Goal: Information Seeking & Learning: Check status

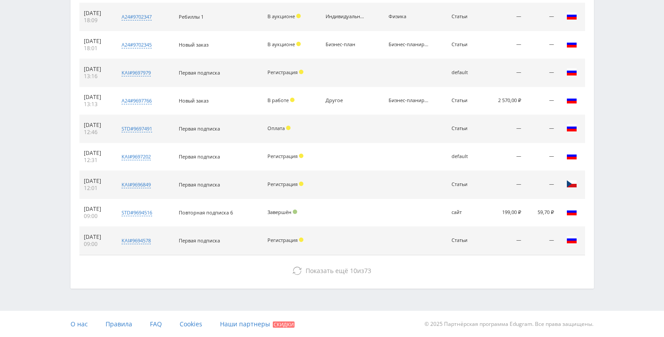
scroll to position [408, 0]
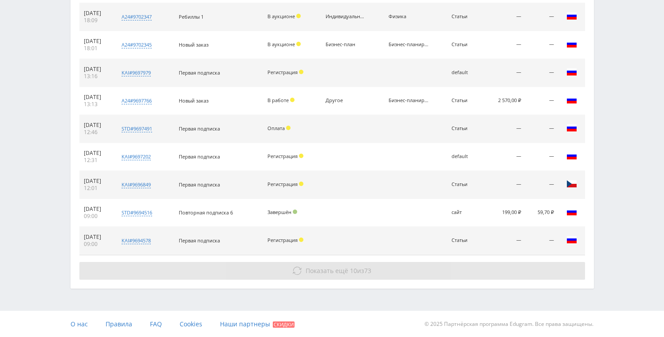
click at [325, 265] on button "Показать ещё 10 из 73" at bounding box center [332, 271] width 506 height 18
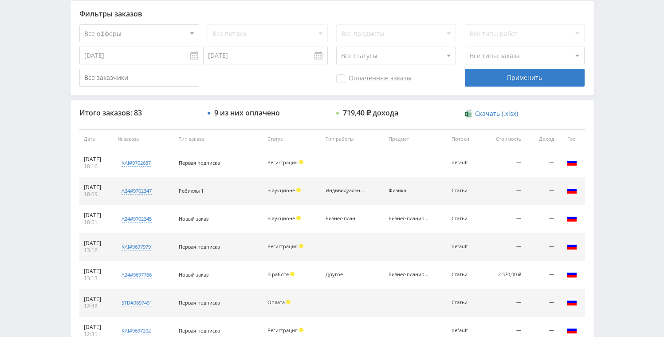
scroll to position [105, 0]
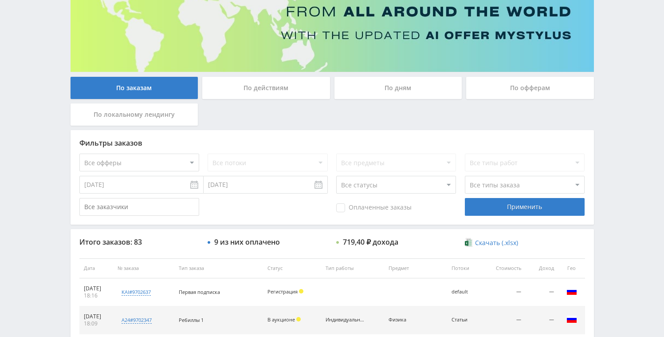
click at [391, 88] on div "По дням" at bounding box center [399, 88] width 128 height 22
click at [0, 0] on input "По дням" at bounding box center [0, 0] width 0 height 0
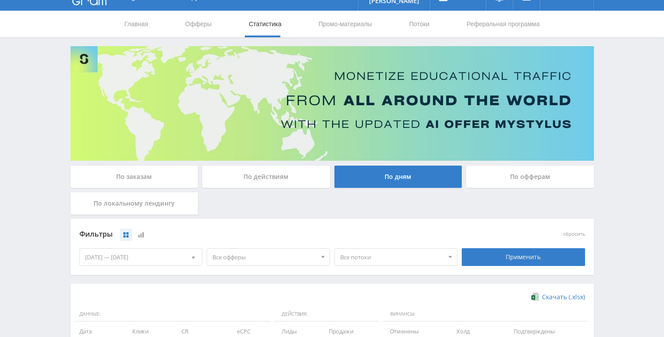
scroll to position [0, 0]
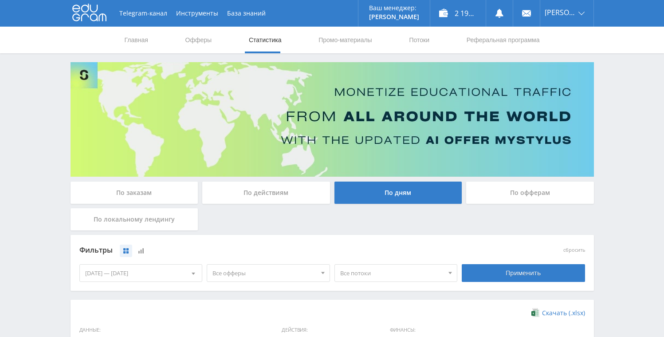
click at [262, 43] on link "Статистика" at bounding box center [265, 40] width 35 height 27
click at [267, 38] on link "Статистика" at bounding box center [265, 40] width 35 height 27
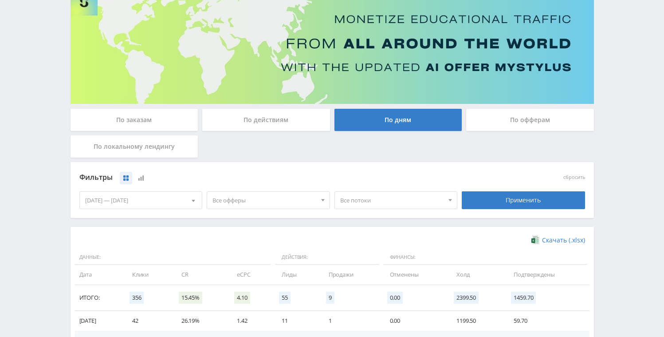
scroll to position [72, 0]
click at [126, 124] on div "По заказам" at bounding box center [135, 120] width 128 height 22
click at [0, 0] on input "По заказам" at bounding box center [0, 0] width 0 height 0
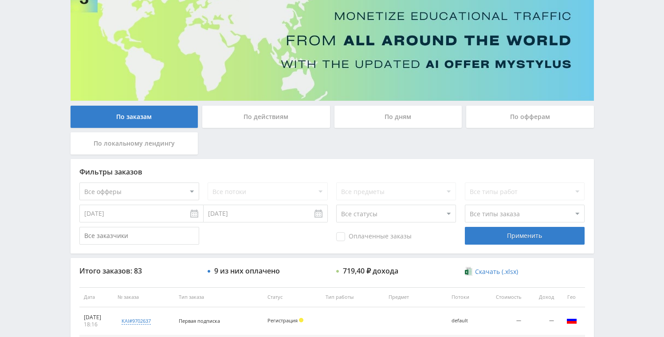
scroll to position [222, 0]
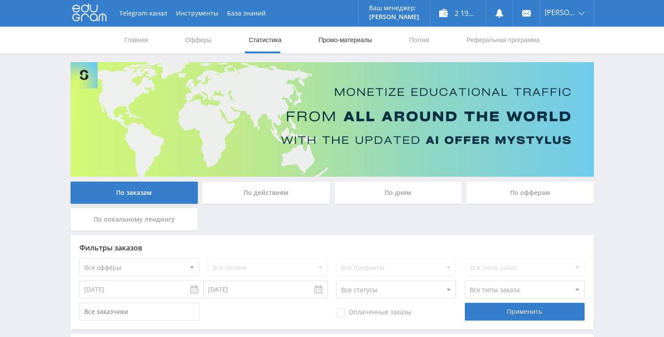
click at [349, 42] on link "Промо-материалы" at bounding box center [345, 40] width 55 height 27
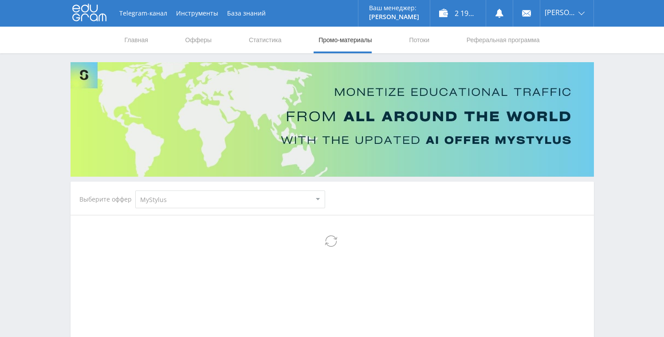
click at [216, 197] on select "MyStylus MyStylus - Revshare Кэмп Studybay Автор24 Studybay Brazil Study AI (Re…" at bounding box center [230, 199] width 190 height 18
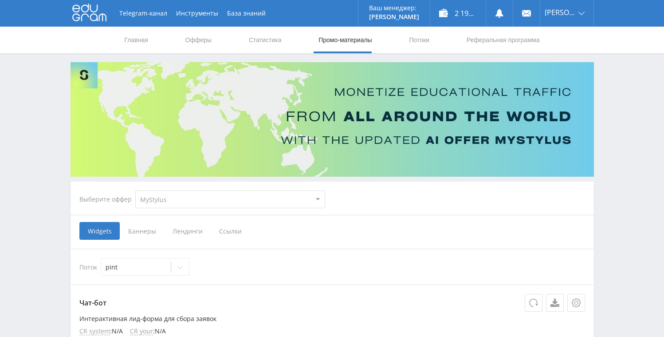
click at [167, 203] on select "MyStylus MyStylus - Revshare Кэмп Studybay Автор24 Studybay Brazil Study AI (Re…" at bounding box center [230, 199] width 190 height 18
select select "376"
click at [135, 190] on select "MyStylus MyStylus - Revshare Кэмп Studybay Автор24 Studybay Brazil Study AI (Re…" at bounding box center [230, 199] width 190 height 18
click at [230, 231] on span "Ссылки" at bounding box center [230, 231] width 39 height 18
click at [0, 0] on input "Ссылки" at bounding box center [0, 0] width 0 height 0
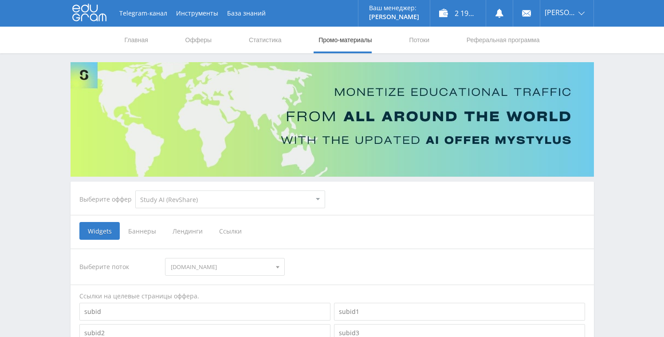
select select "376"
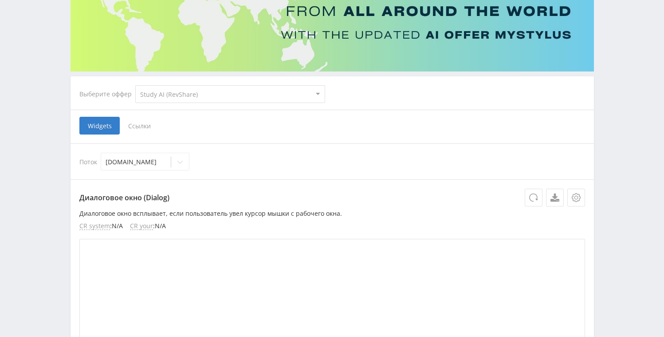
scroll to position [110, 0]
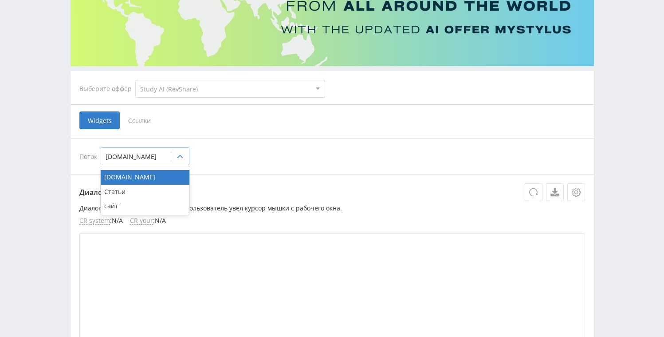
click at [164, 161] on div "blog.neirobox.ru" at bounding box center [136, 156] width 70 height 12
click at [138, 202] on div "сайт" at bounding box center [145, 206] width 89 height 14
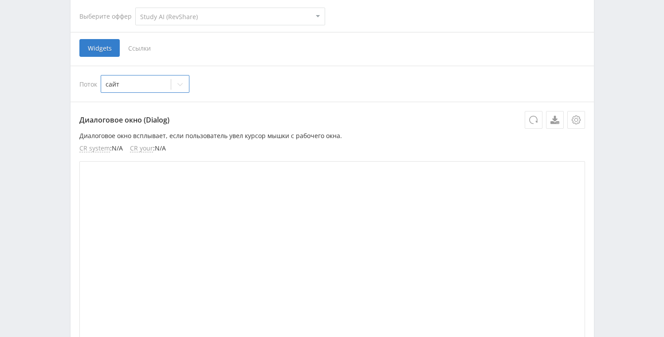
scroll to position [167, 0]
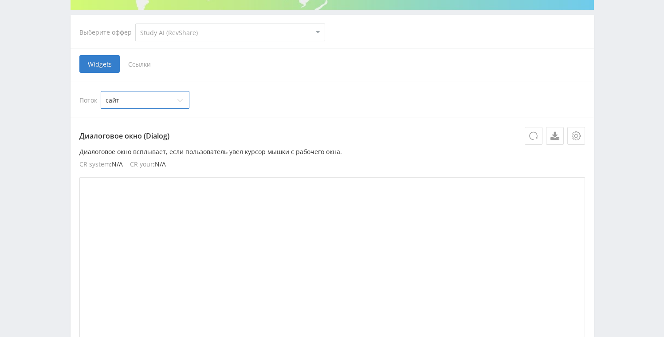
click at [142, 63] on span "Ссылки" at bounding box center [139, 64] width 39 height 18
click at [0, 0] on input "Ссылки" at bounding box center [0, 0] width 0 height 0
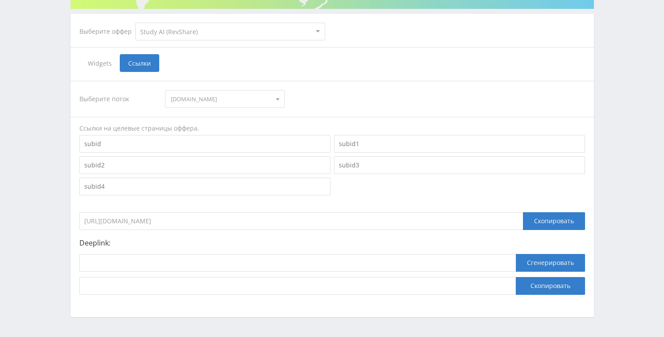
scroll to position [169, 0]
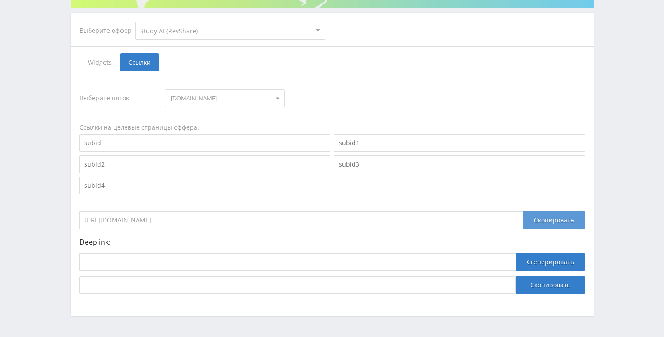
click at [544, 221] on div "Скопировать" at bounding box center [554, 220] width 62 height 18
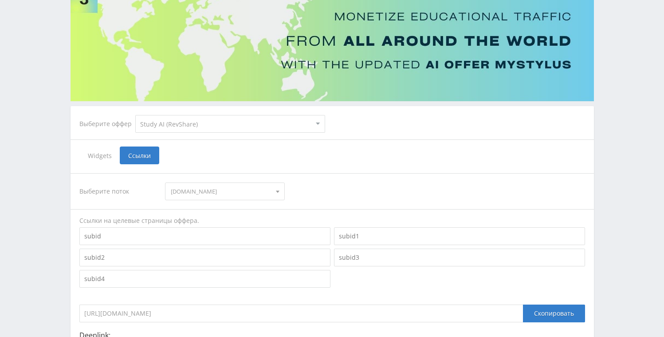
scroll to position [0, 0]
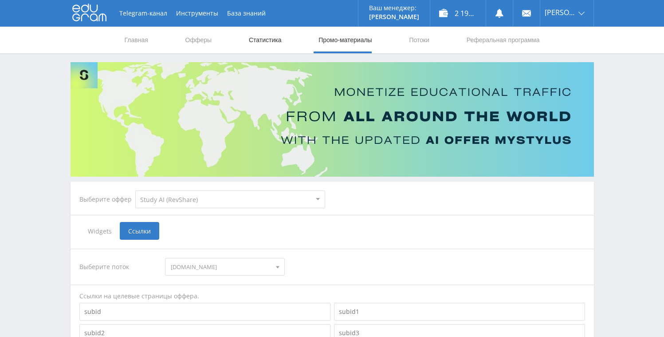
click at [261, 40] on link "Статистика" at bounding box center [265, 40] width 35 height 27
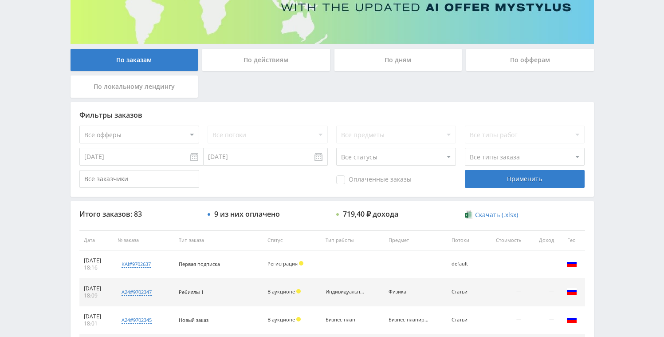
scroll to position [268, 0]
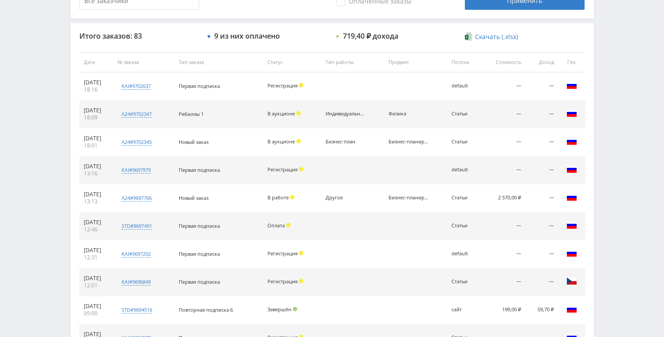
scroll to position [311, 0]
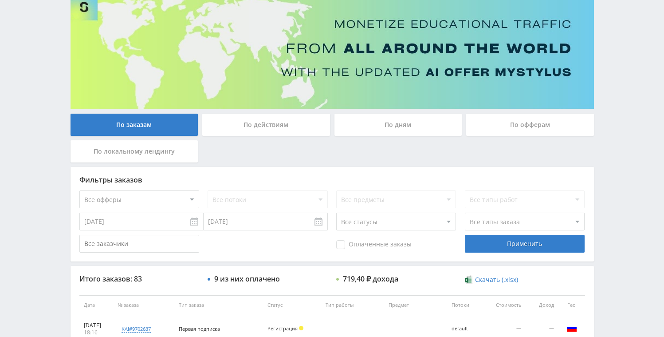
click at [386, 124] on div "По дням" at bounding box center [399, 125] width 128 height 22
click at [0, 0] on input "По дням" at bounding box center [0, 0] width 0 height 0
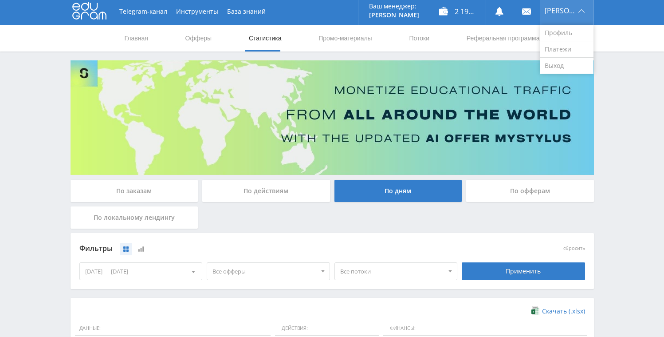
scroll to position [0, 0]
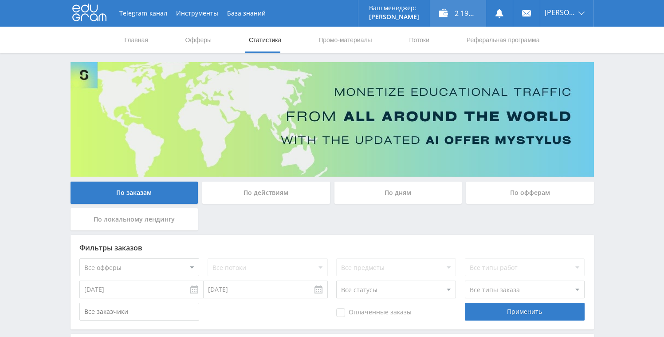
click at [457, 18] on div "2 191,05 ₽" at bounding box center [457, 13] width 55 height 27
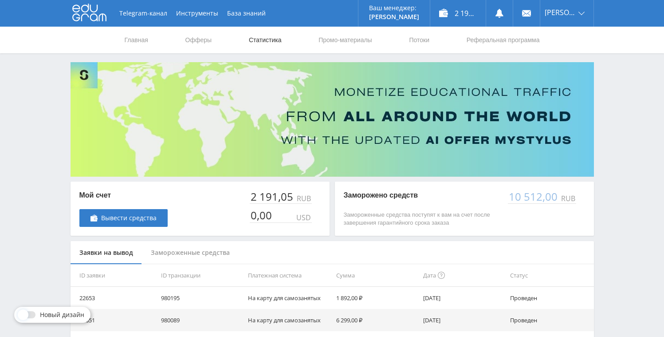
click at [271, 44] on link "Статистика" at bounding box center [265, 40] width 35 height 27
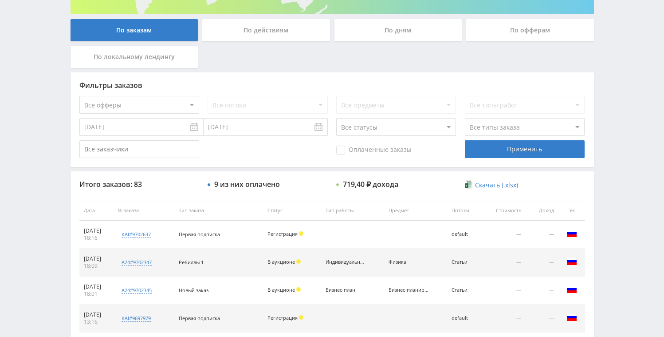
scroll to position [161, 0]
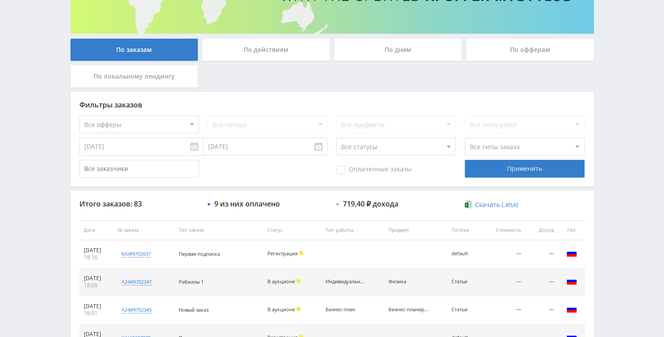
scroll to position [40, 0]
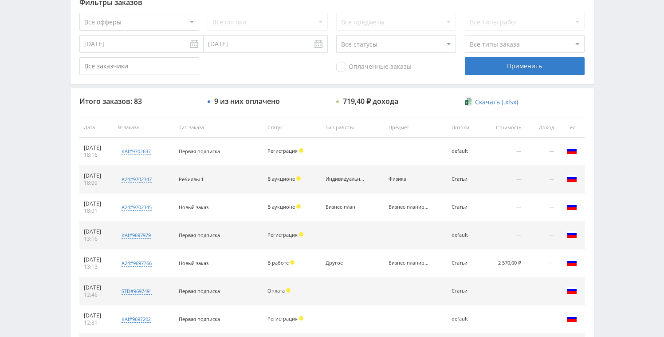
scroll to position [317, 0]
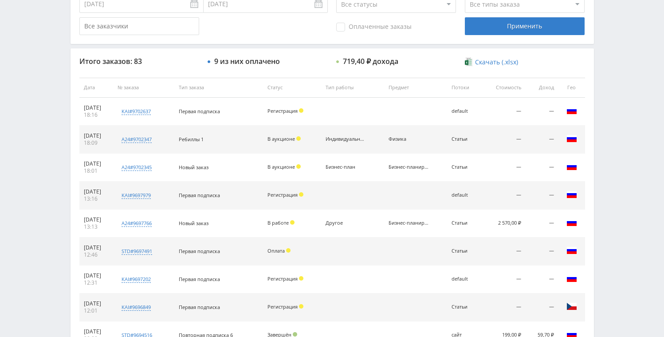
scroll to position [290, 0]
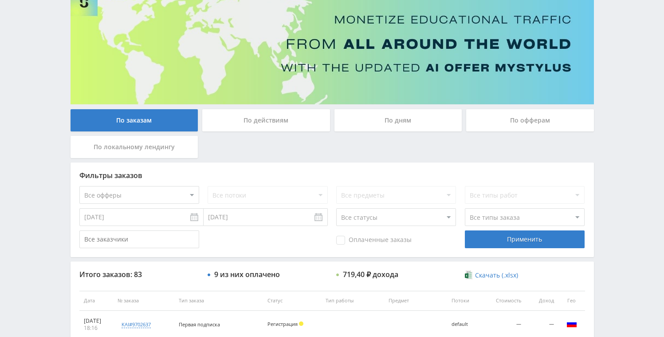
scroll to position [72, 0]
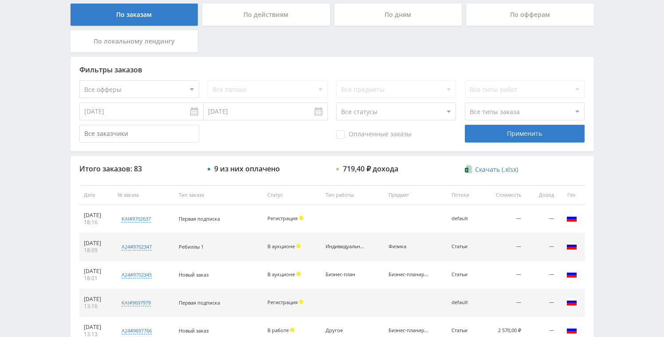
scroll to position [176, 0]
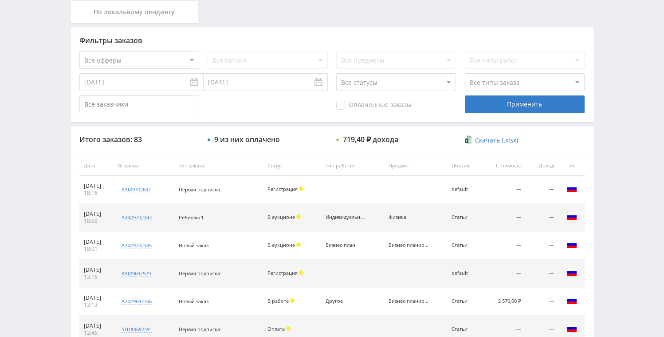
scroll to position [322, 0]
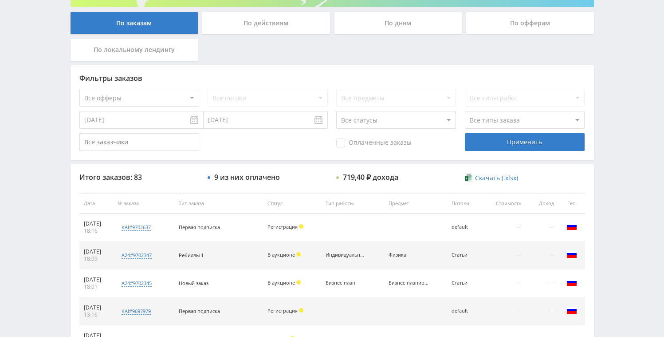
scroll to position [187, 0]
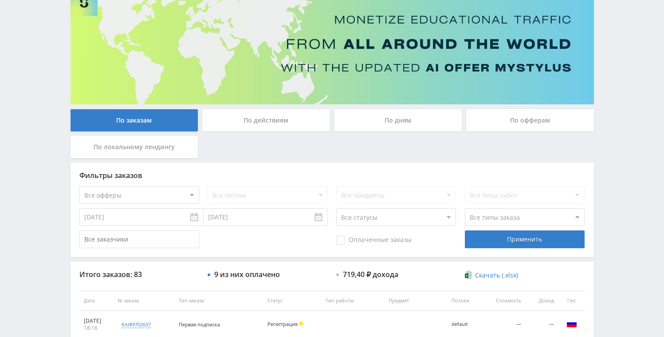
scroll to position [72, 0]
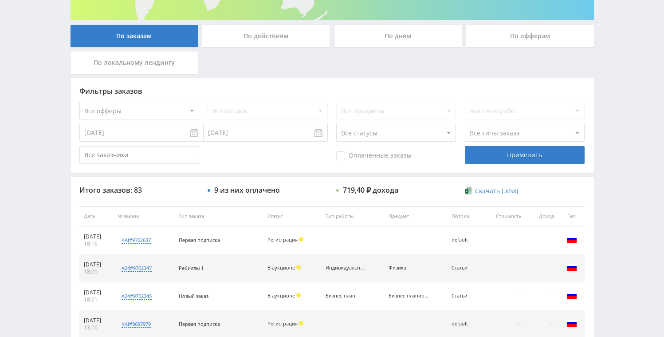
scroll to position [134, 0]
